Goal: Information Seeking & Learning: Learn about a topic

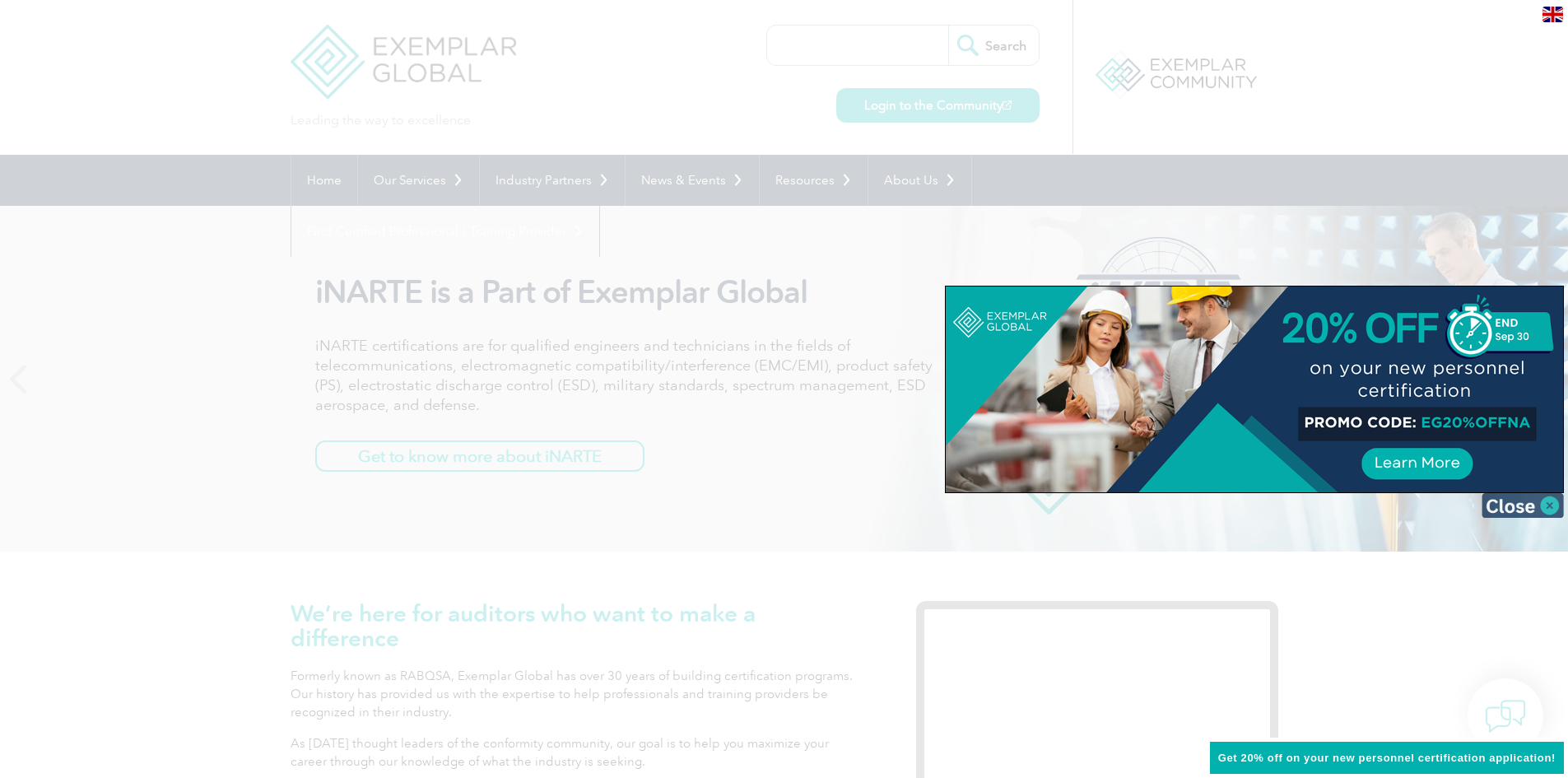
click at [1551, 507] on img at bounding box center [1523, 505] width 82 height 25
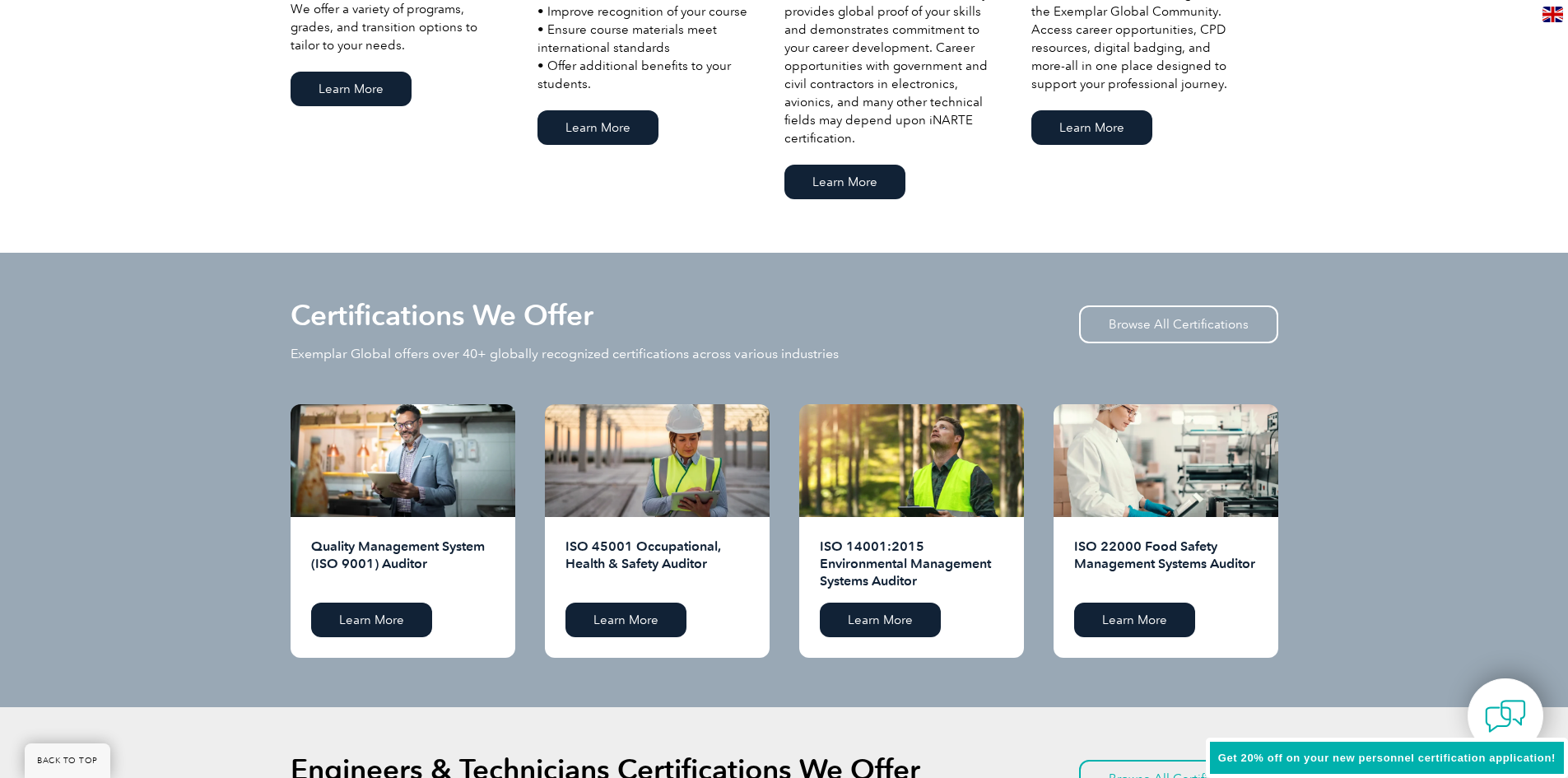
scroll to position [1564, 0]
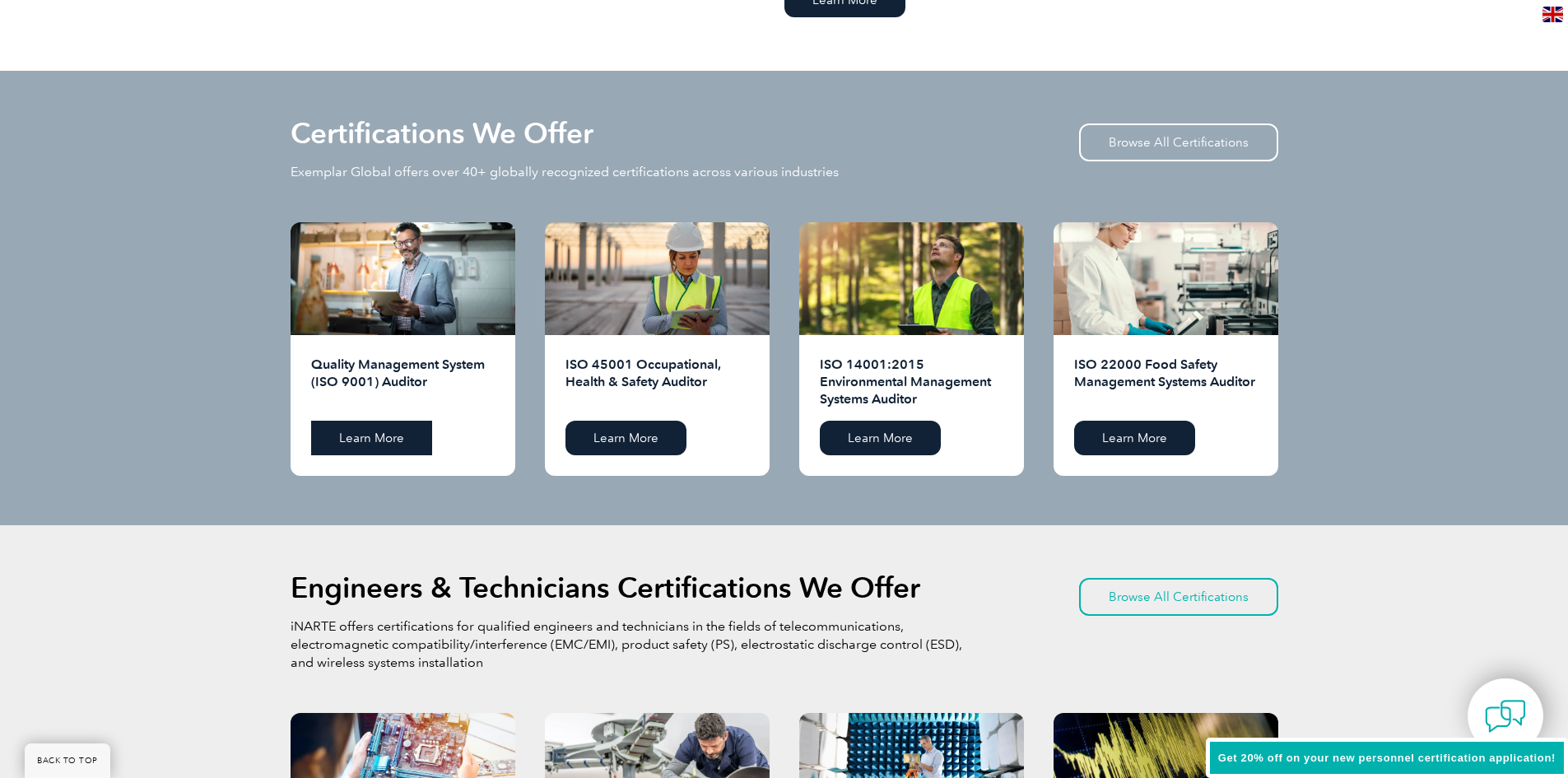
click at [382, 438] on link "Learn More" at bounding box center [371, 437] width 121 height 34
click at [1185, 142] on link "Browse All Certifications" at bounding box center [1179, 142] width 199 height 38
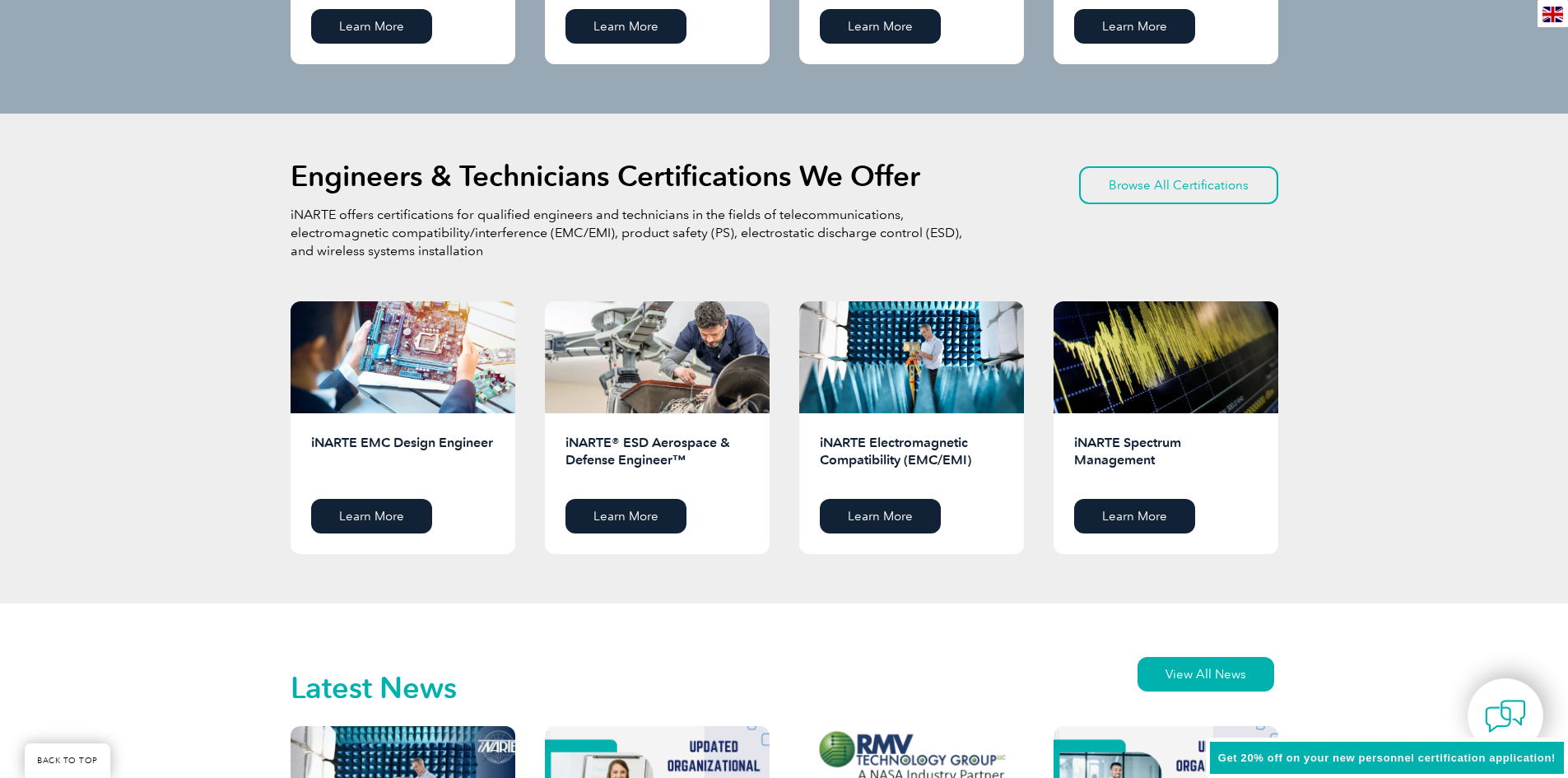
scroll to position [2388, 0]
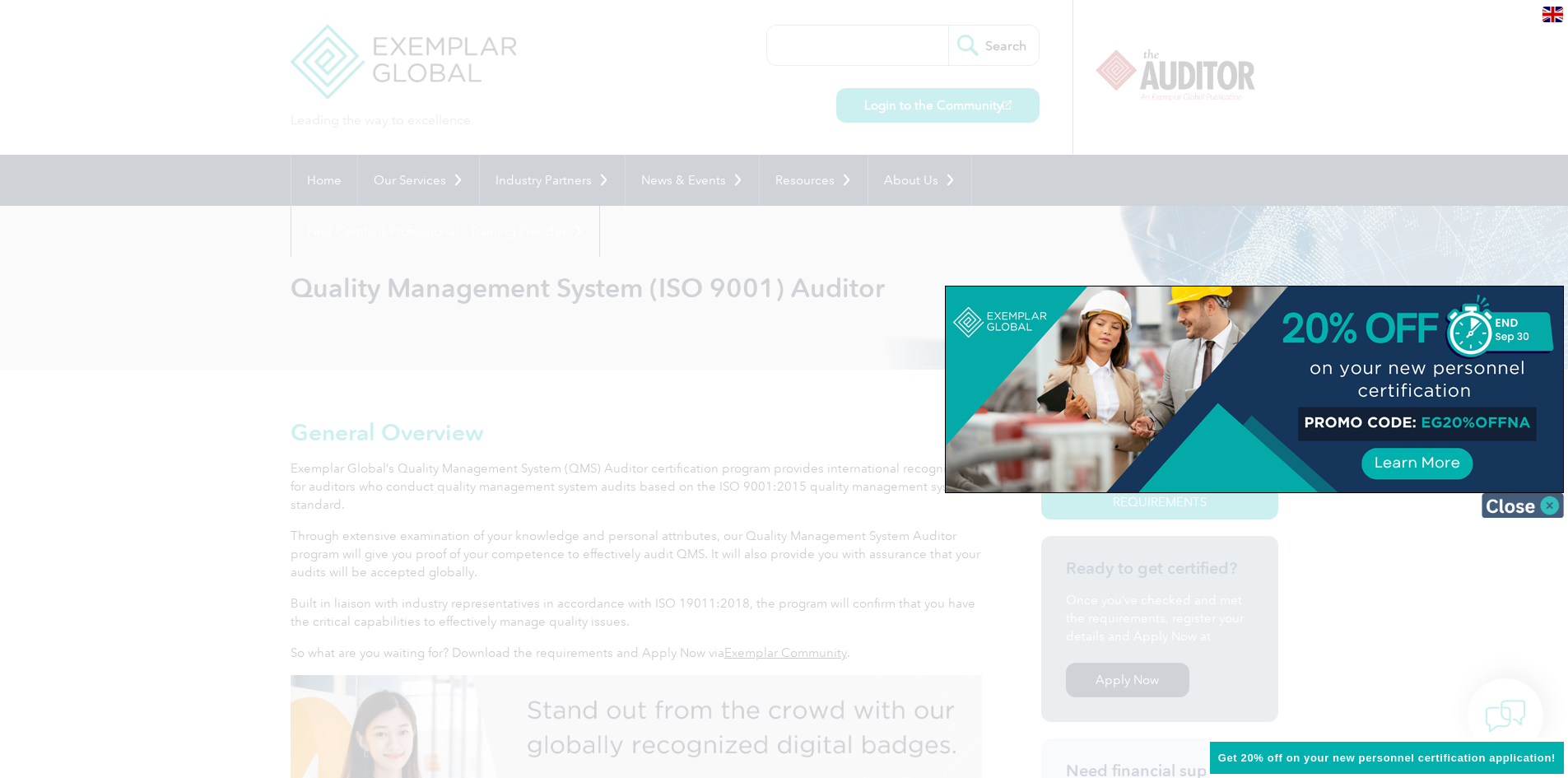
click at [1546, 504] on img at bounding box center [1523, 505] width 82 height 25
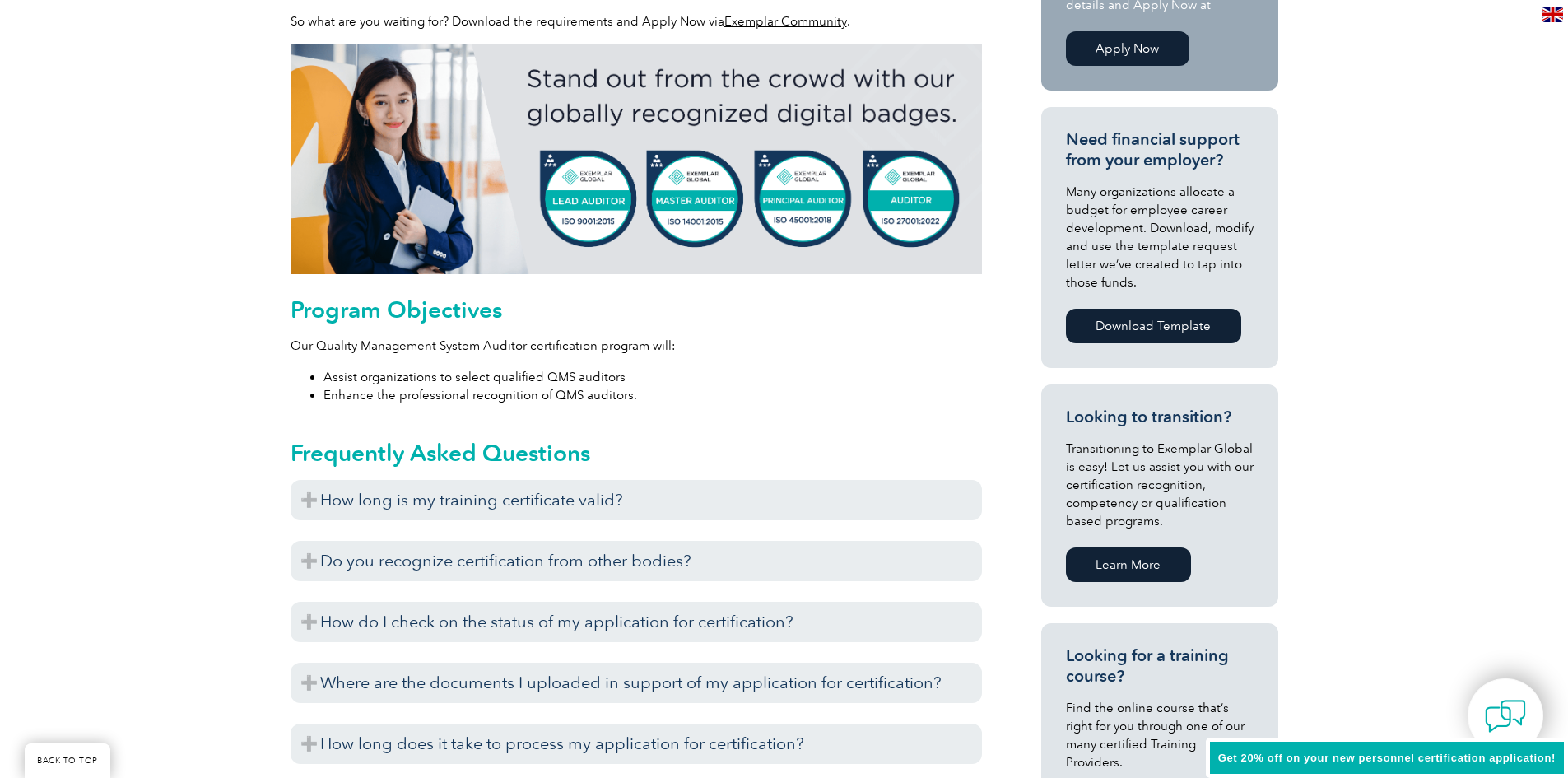
scroll to position [659, 0]
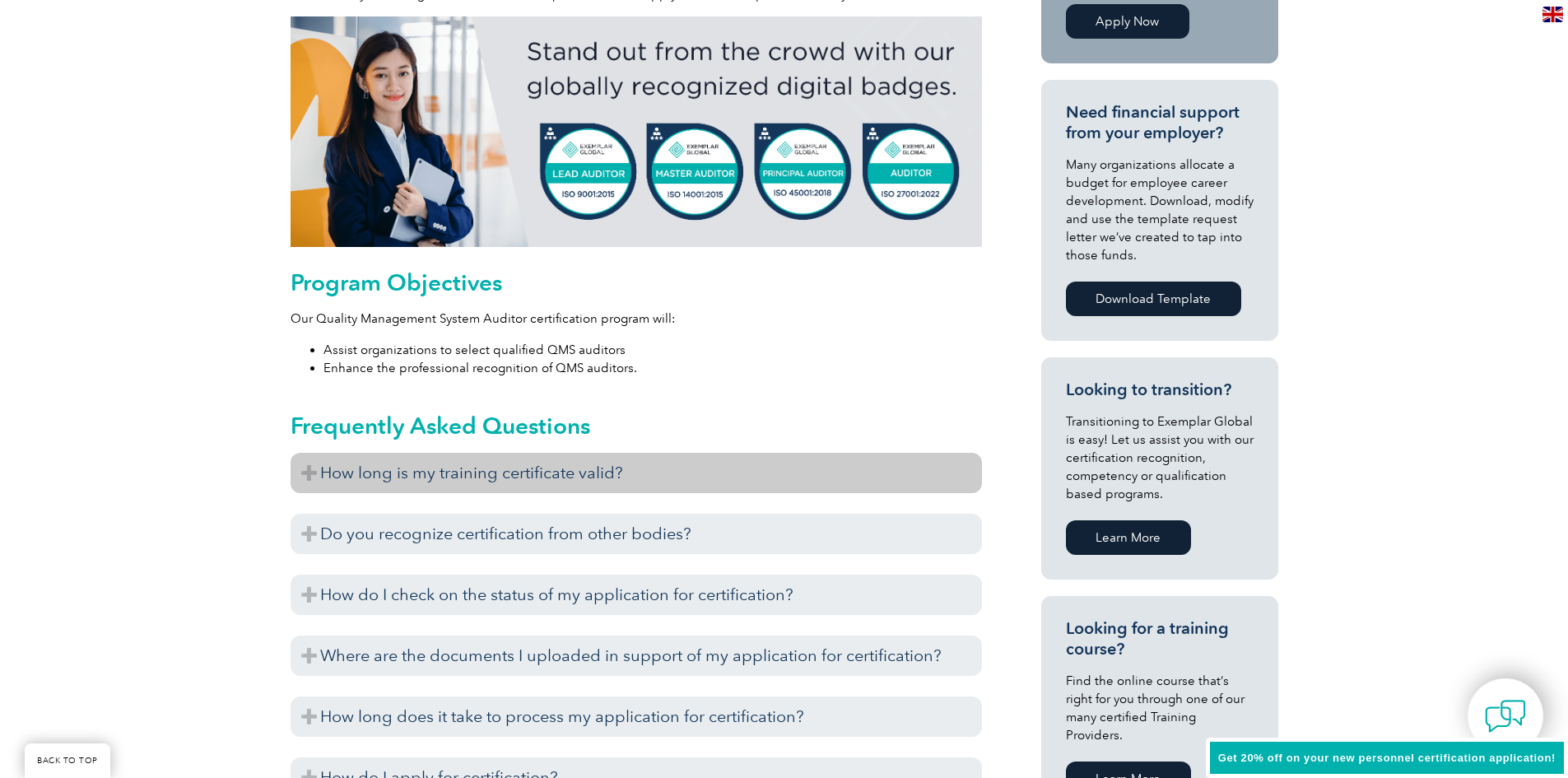
click at [311, 474] on h3 "How long is my training certificate valid?" at bounding box center [636, 473] width 691 height 41
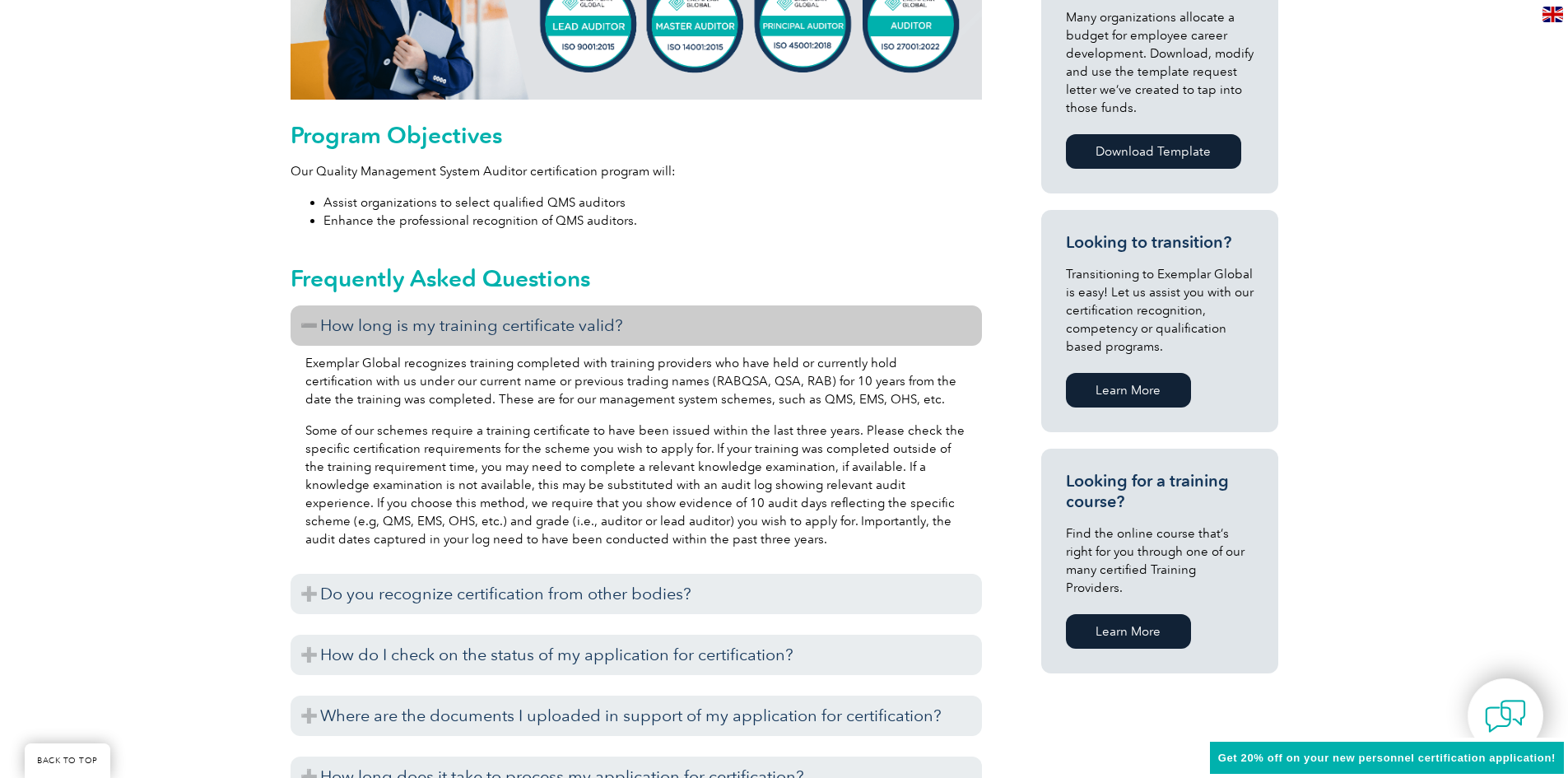
scroll to position [823, 0]
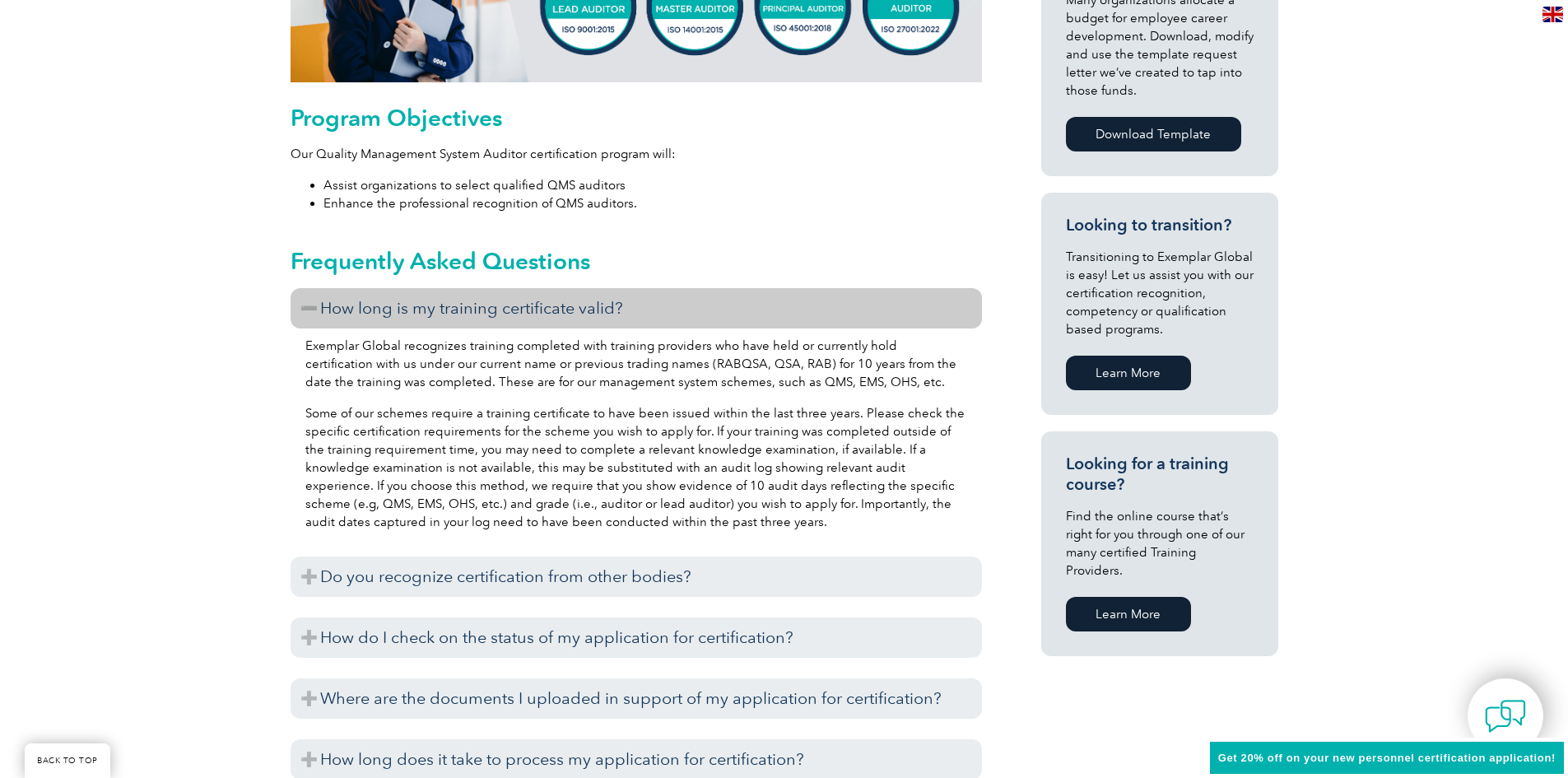
click at [305, 304] on h3 "How long is my training certificate valid?" at bounding box center [636, 308] width 691 height 41
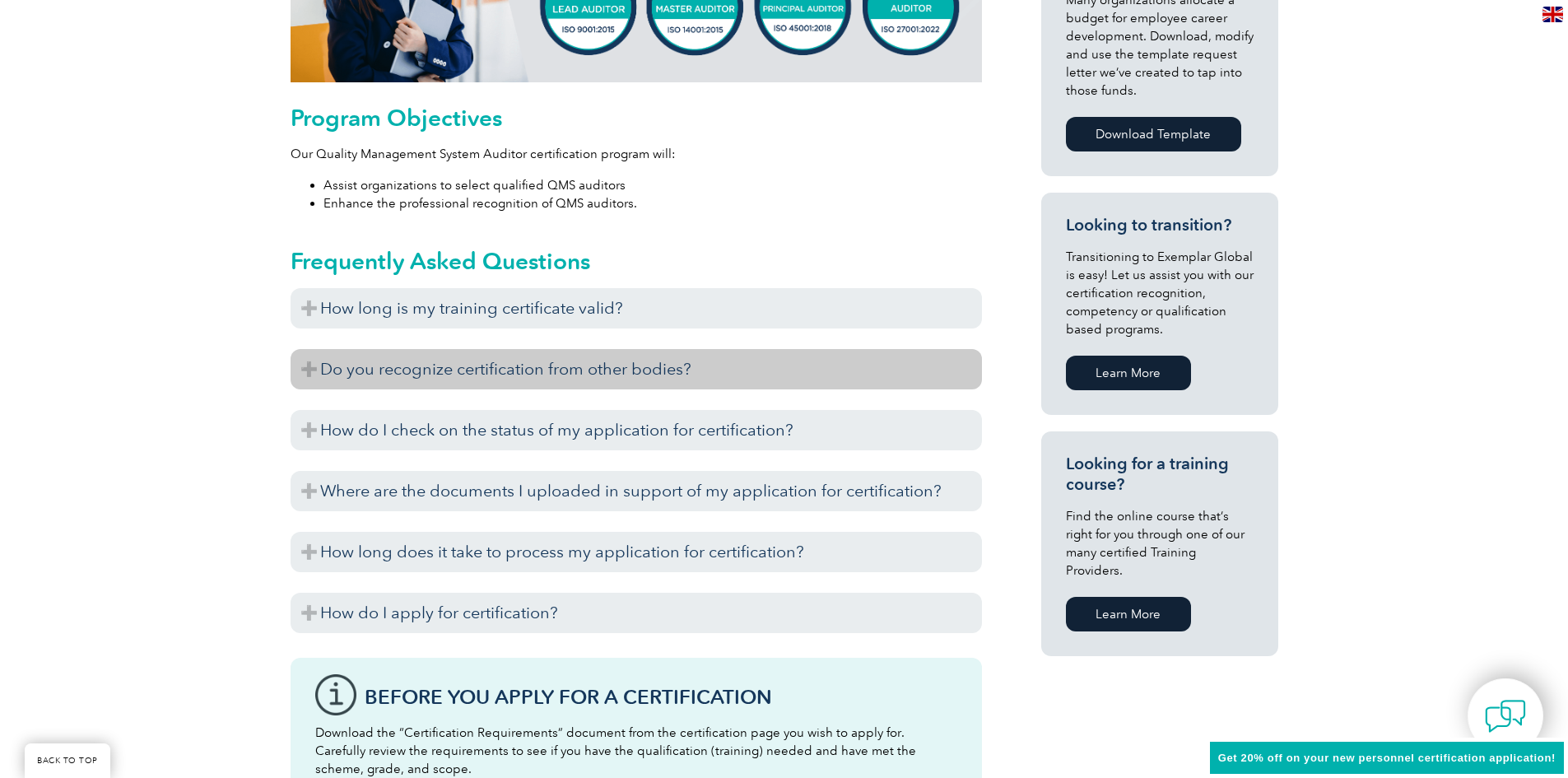
click at [308, 369] on h3 "Do you recognize certification from other bodies?" at bounding box center [636, 369] width 691 height 41
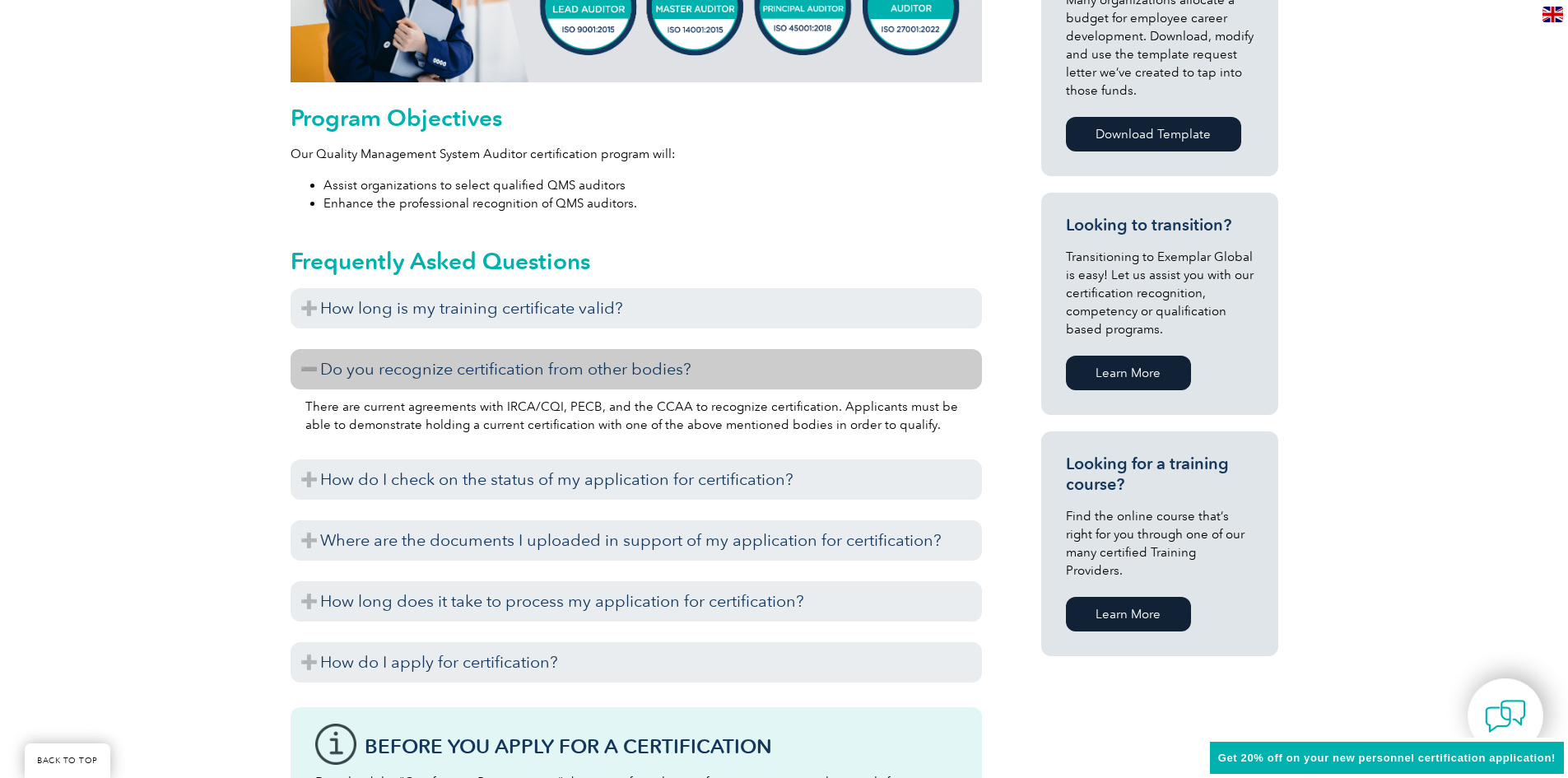
click at [308, 374] on h3 "Do you recognize certification from other bodies?" at bounding box center [636, 369] width 691 height 41
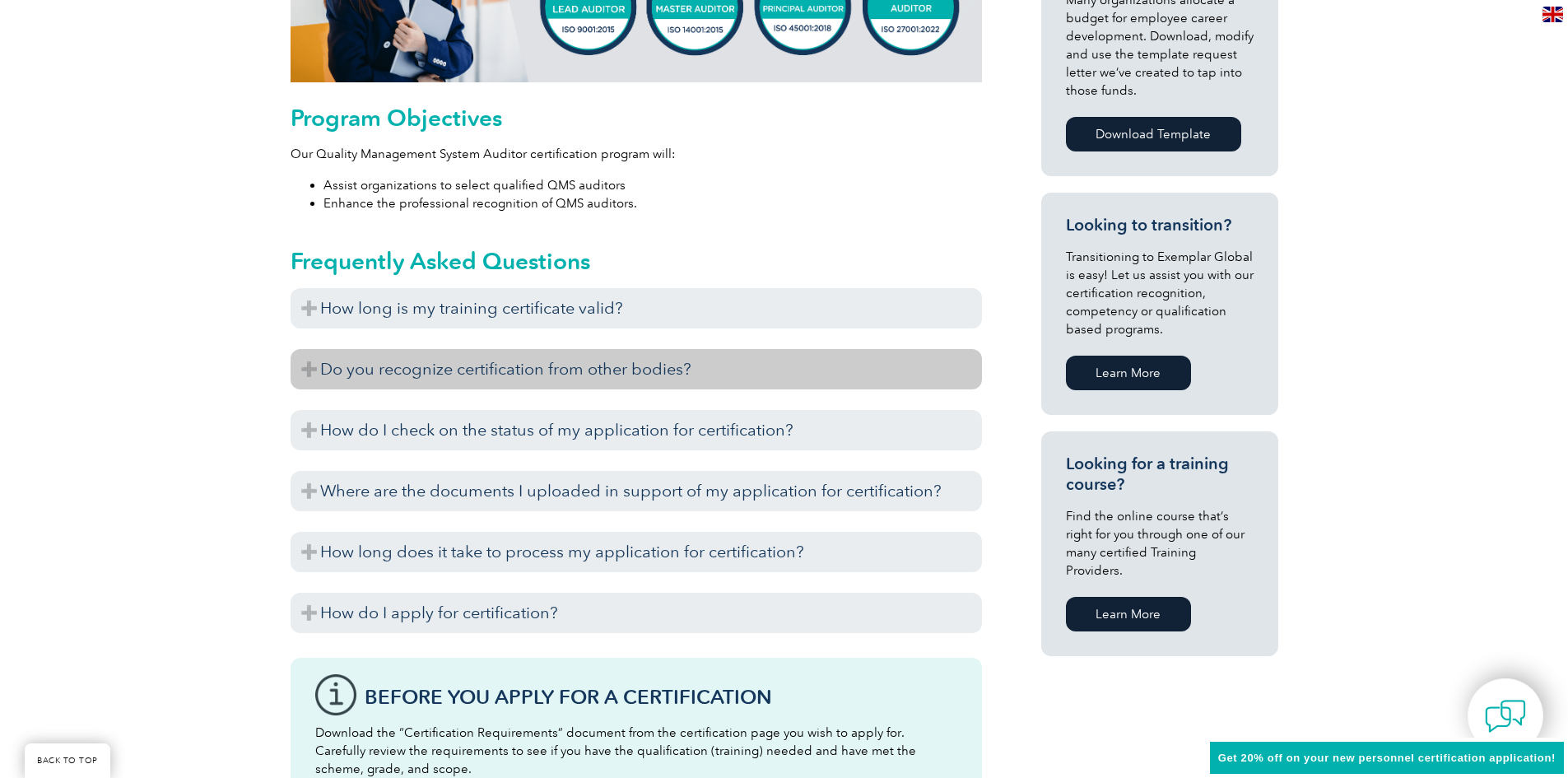
click at [307, 375] on h3 "Do you recognize certification from other bodies?" at bounding box center [636, 369] width 691 height 41
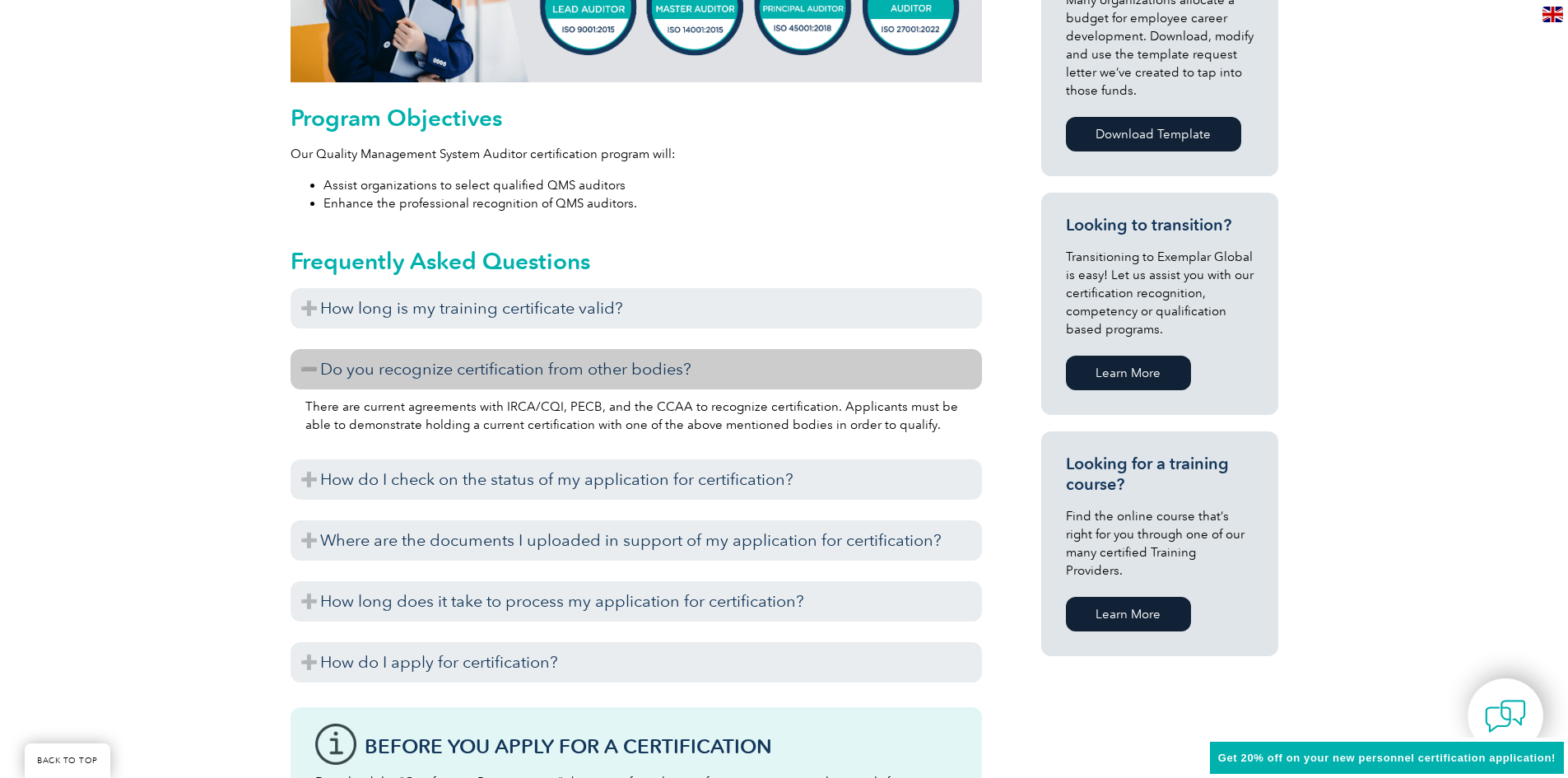
click at [307, 375] on h3 "Do you recognize certification from other bodies?" at bounding box center [636, 369] width 691 height 41
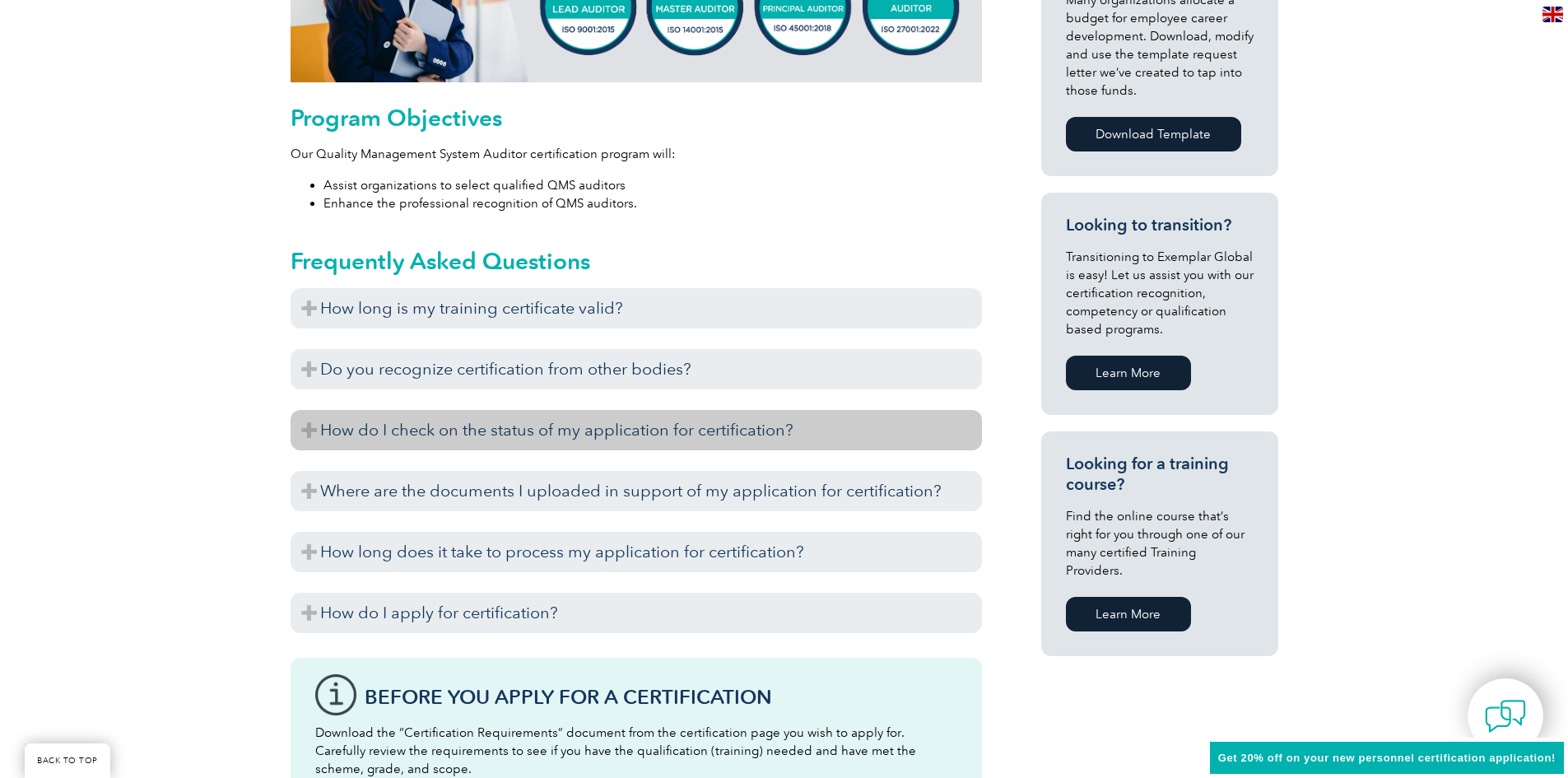
click at [311, 433] on h3 "How do I check on the status of my application for certification?" at bounding box center [636, 430] width 691 height 41
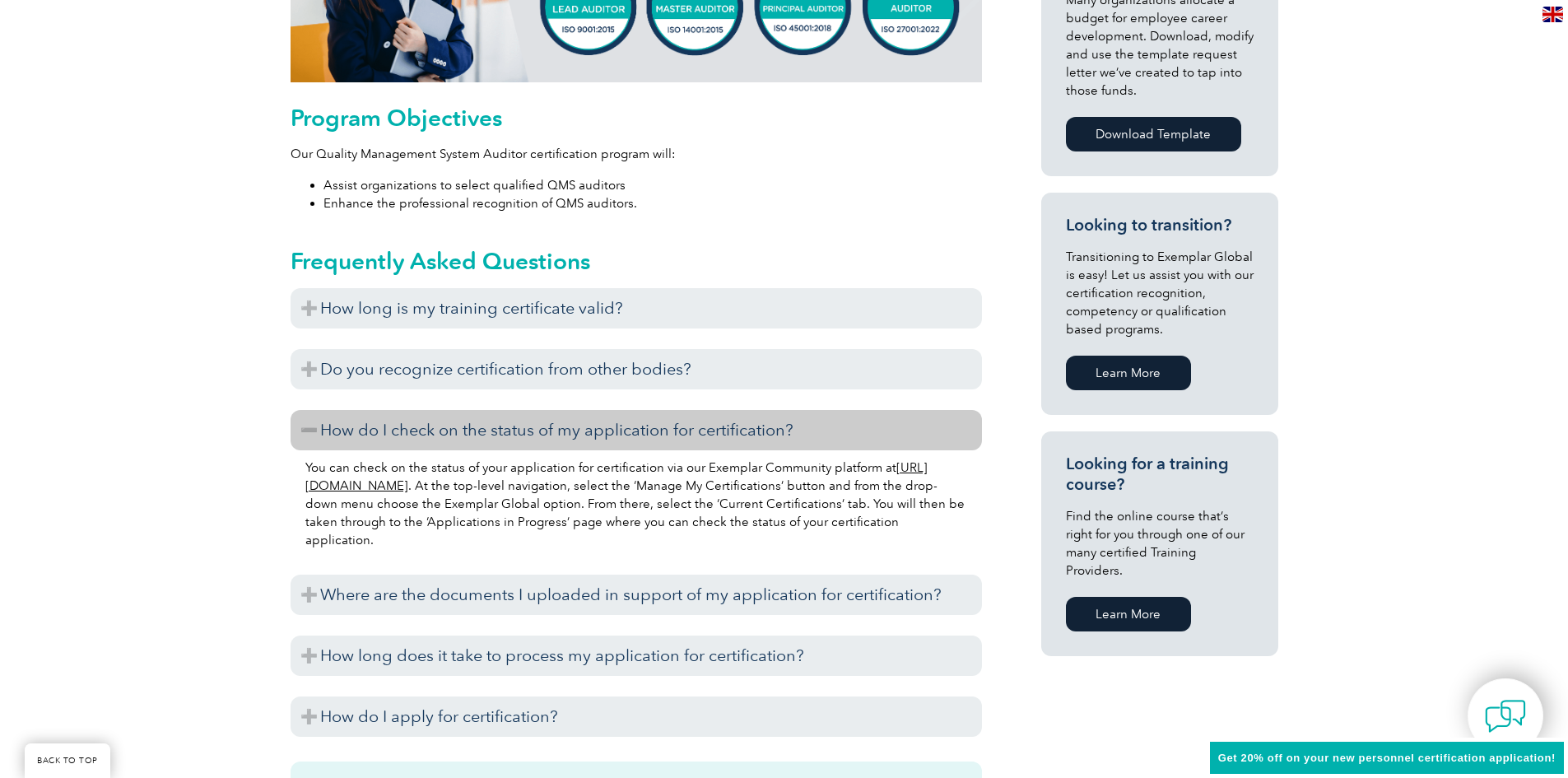
click at [311, 433] on h3 "How do I check on the status of my application for certification?" at bounding box center [636, 430] width 691 height 41
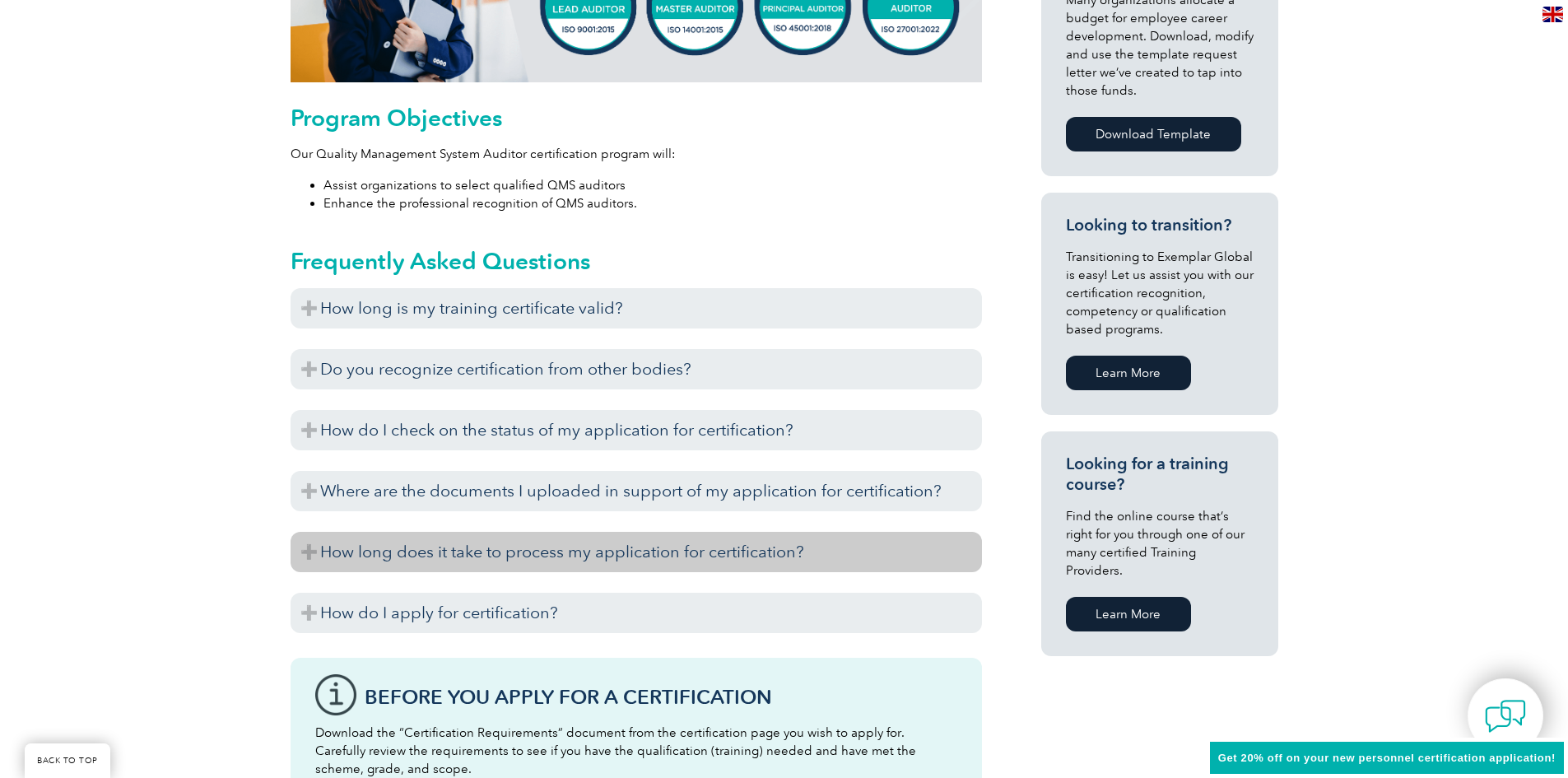
click at [313, 549] on h3 "How long does it take to process my application for certification?" at bounding box center [636, 552] width 691 height 41
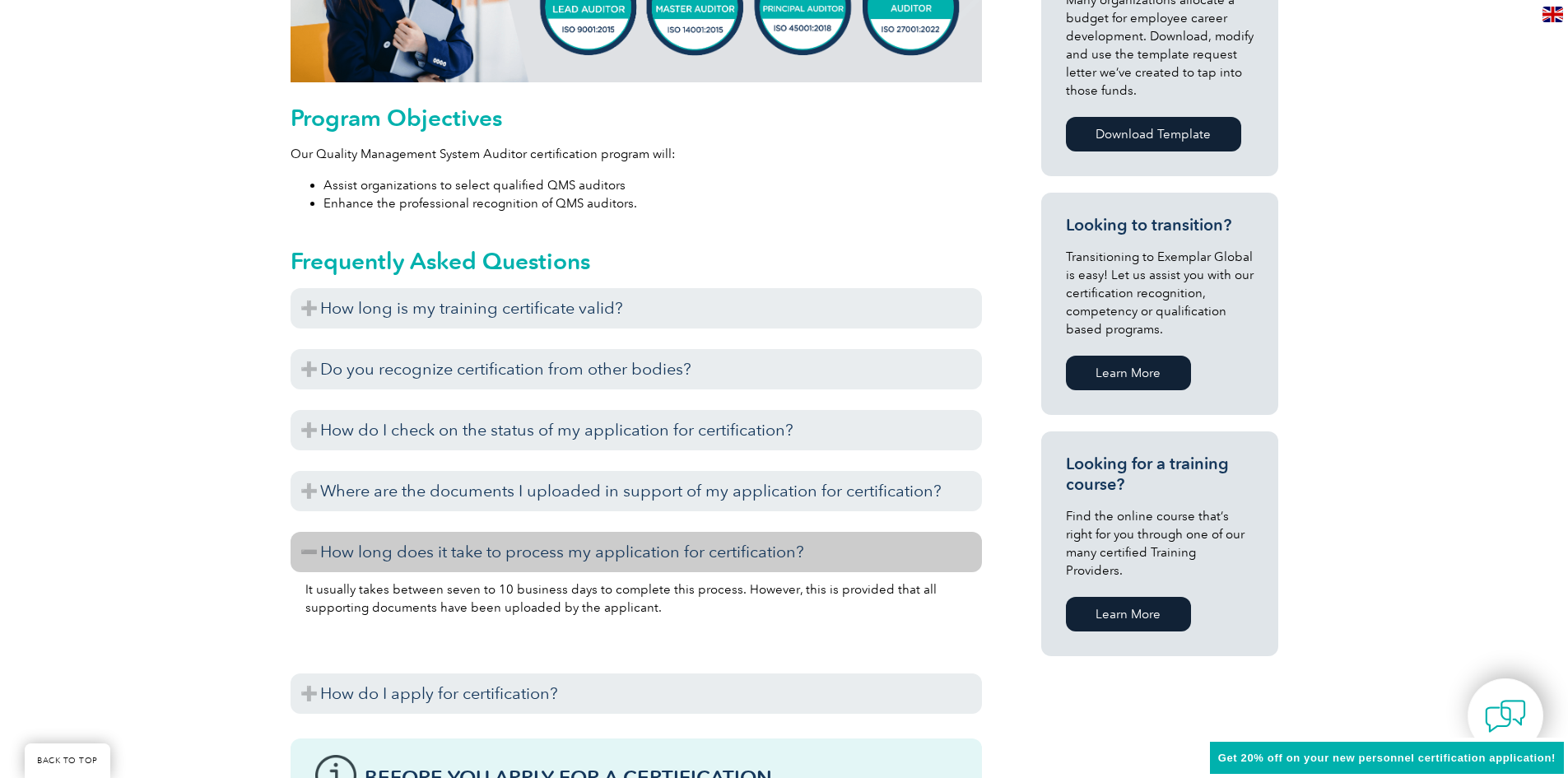
click at [313, 549] on h3 "How long does it take to process my application for certification?" at bounding box center [636, 552] width 691 height 41
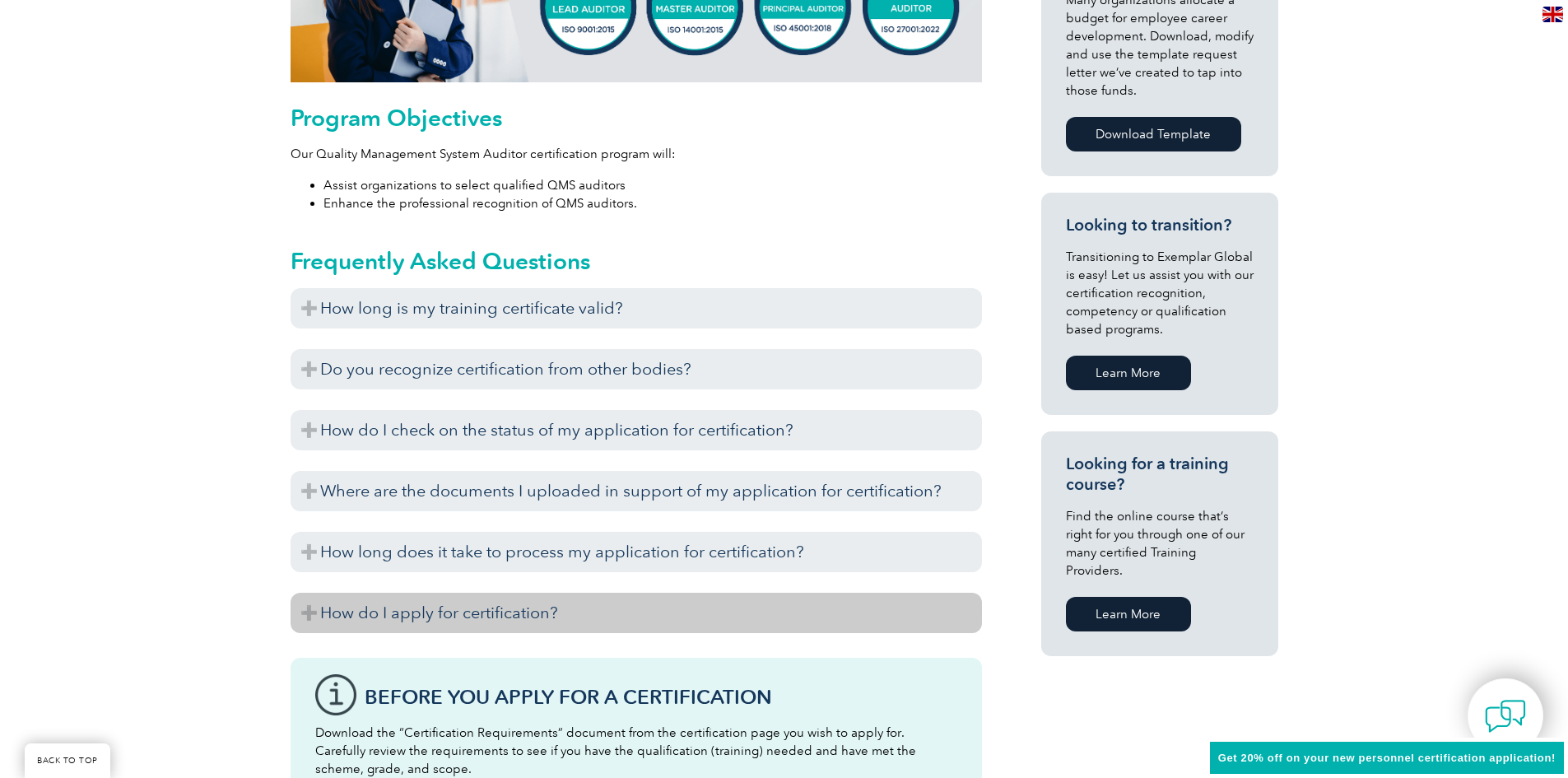
click at [307, 615] on h3 "How do I apply for certification?" at bounding box center [636, 613] width 691 height 41
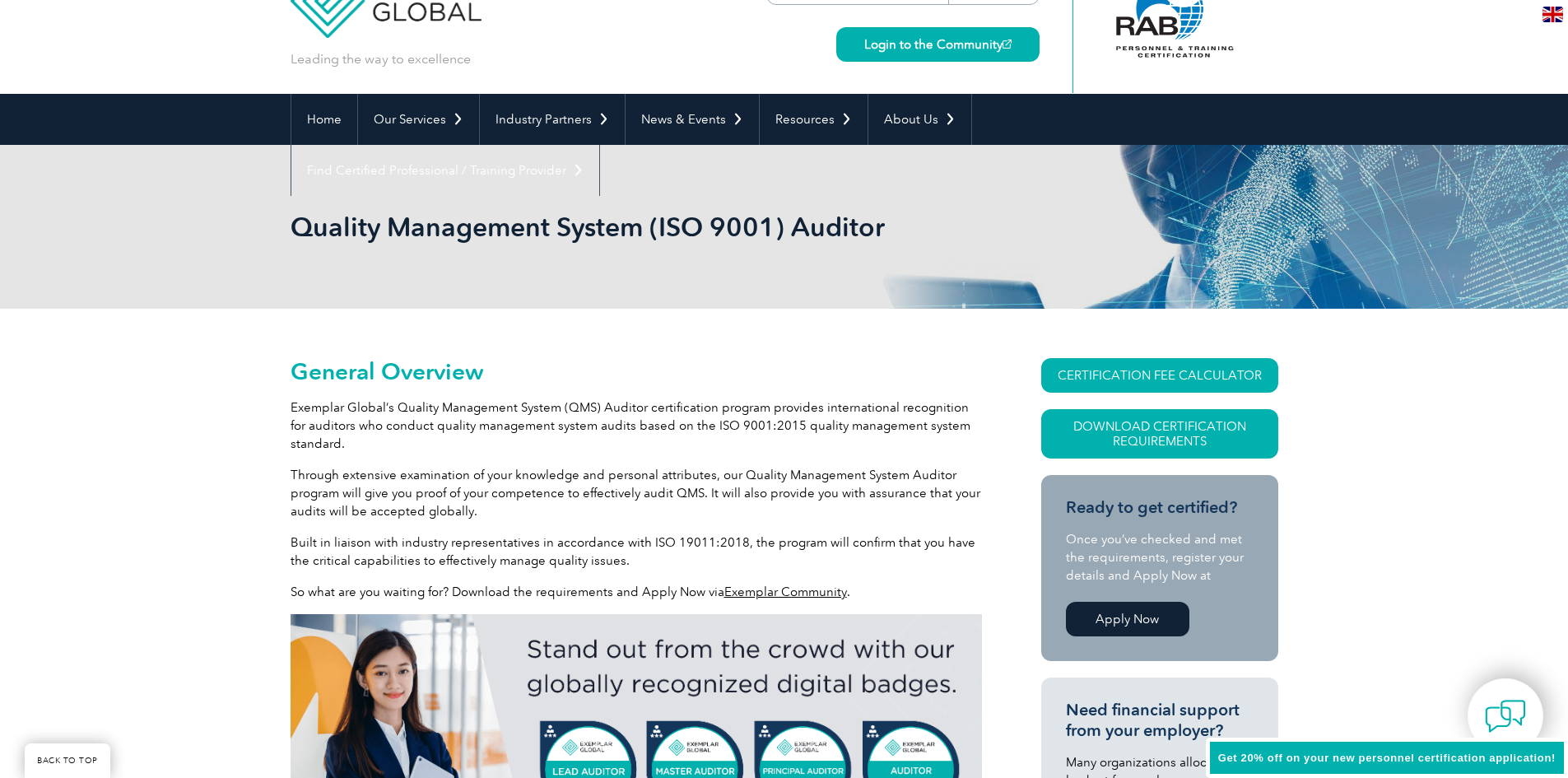
scroll to position [0, 0]
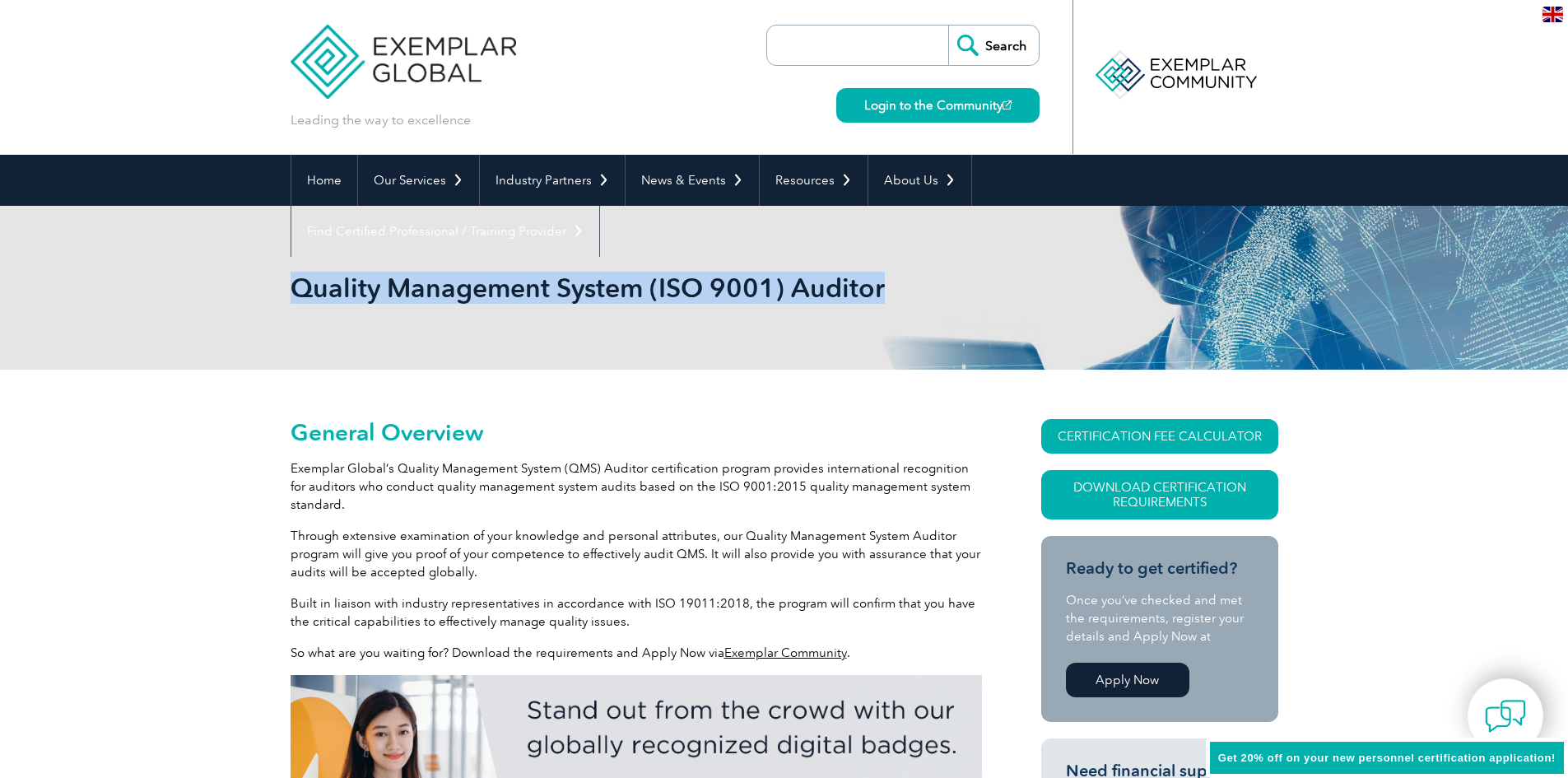
drag, startPoint x: 293, startPoint y: 289, endPoint x: 885, endPoint y: 283, distance: 592.0
click at [885, 283] on h1 "Quality Management System (ISO 9001) Auditor" at bounding box center [606, 287] width 632 height 32
copy h1 "Quality Management System (ISO 9001) Auditor"
